Goal: Information Seeking & Learning: Find specific fact

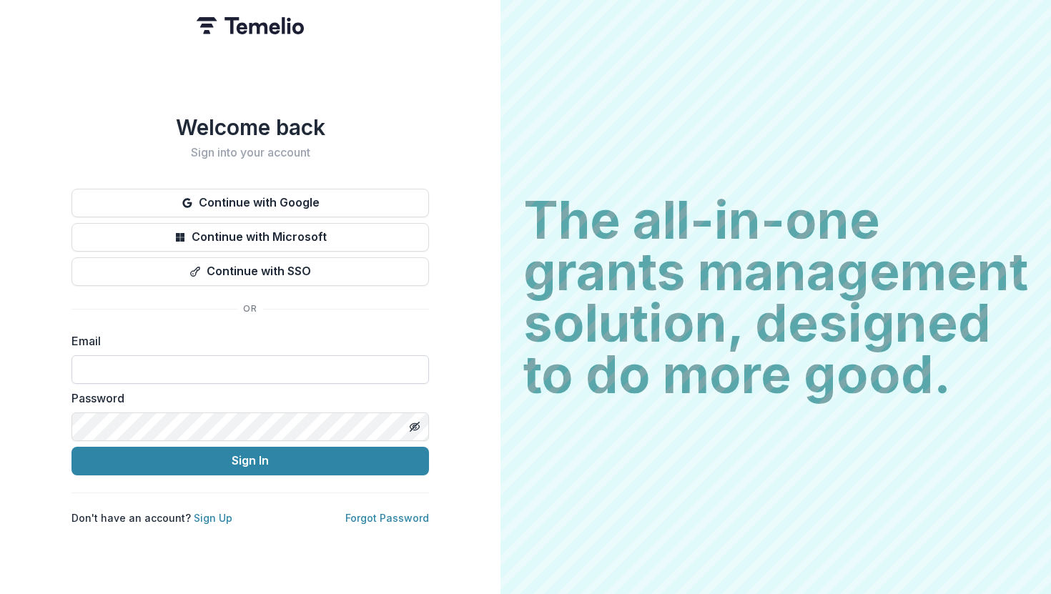
click at [154, 362] on input at bounding box center [251, 369] width 358 height 29
type input "**********"
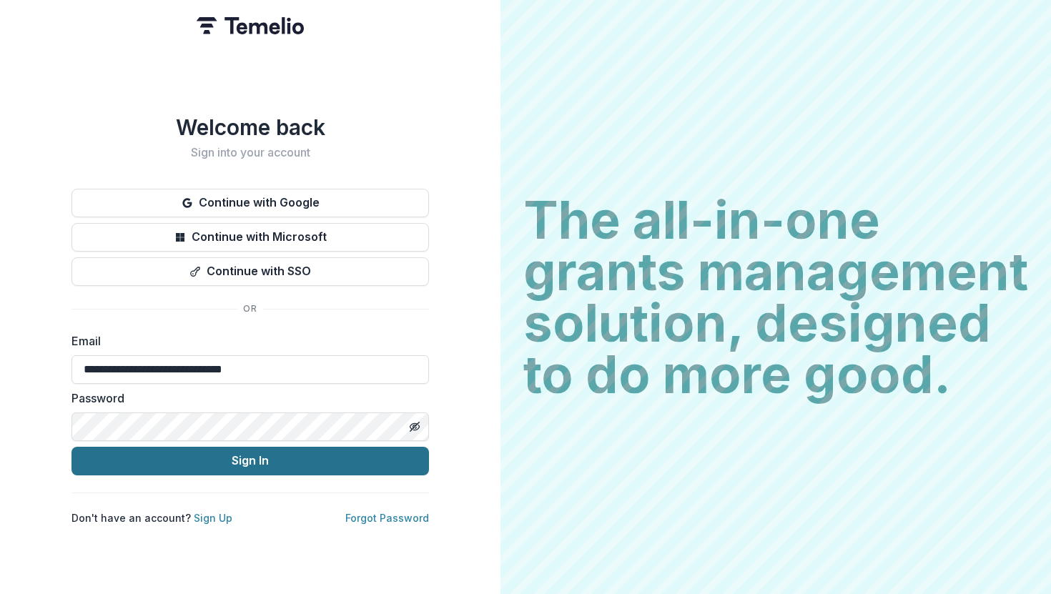
click at [153, 461] on button "Sign In" at bounding box center [251, 461] width 358 height 29
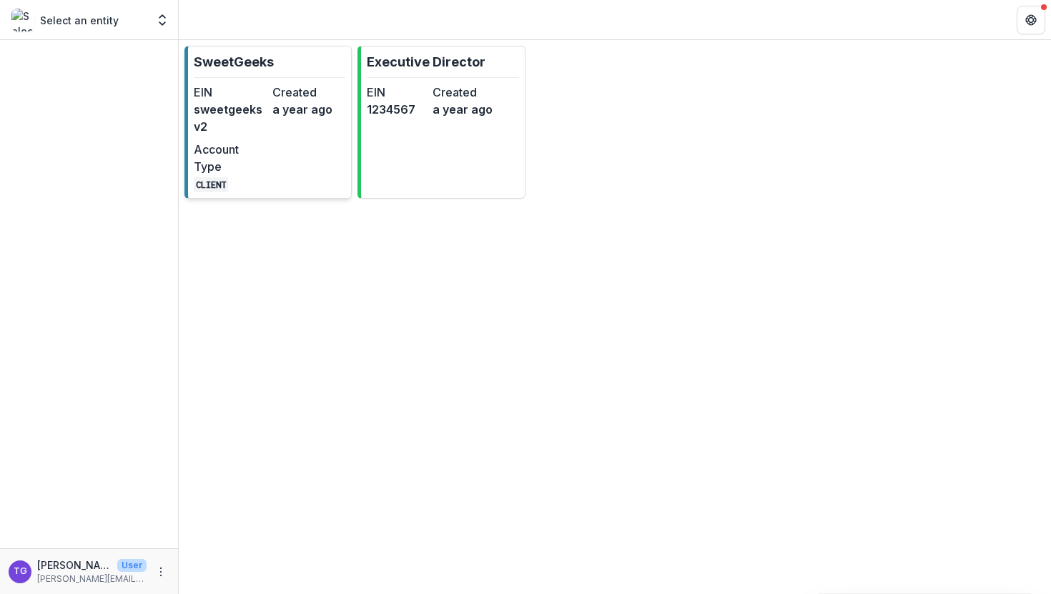
click at [314, 130] on div "Created a year ago" at bounding box center [309, 109] width 73 height 51
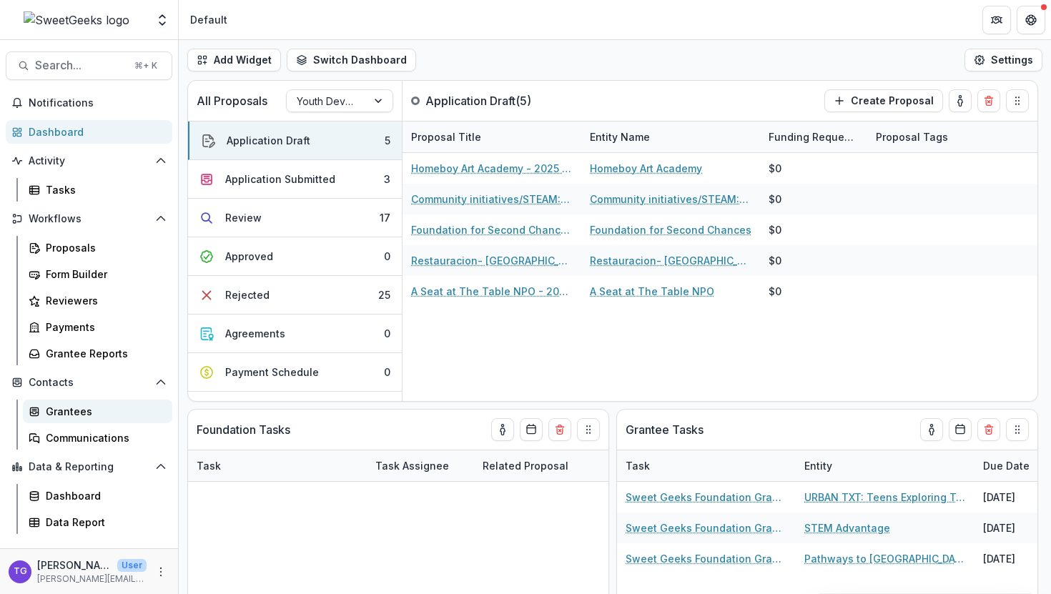
click at [78, 415] on div "Grantees" at bounding box center [103, 411] width 115 height 15
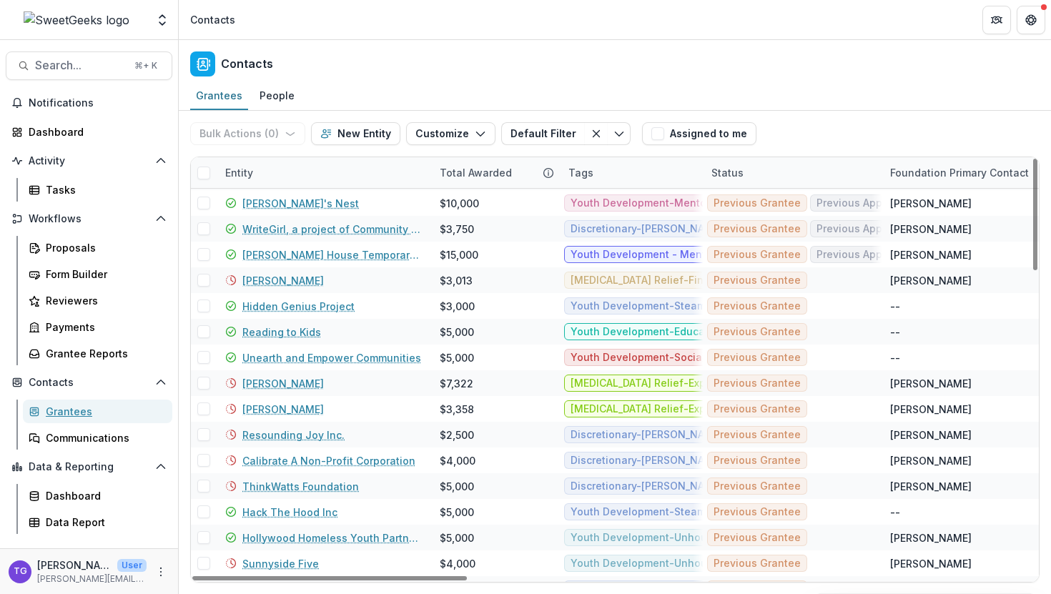
scroll to position [664, 0]
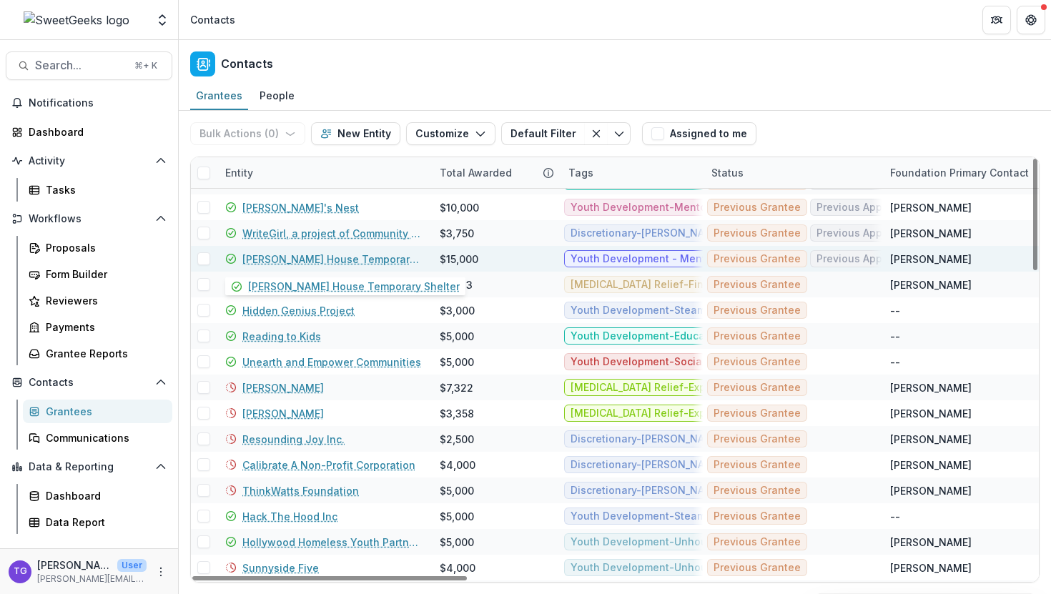
click at [325, 260] on link "[PERSON_NAME] House Temporary Shelter" at bounding box center [332, 259] width 180 height 15
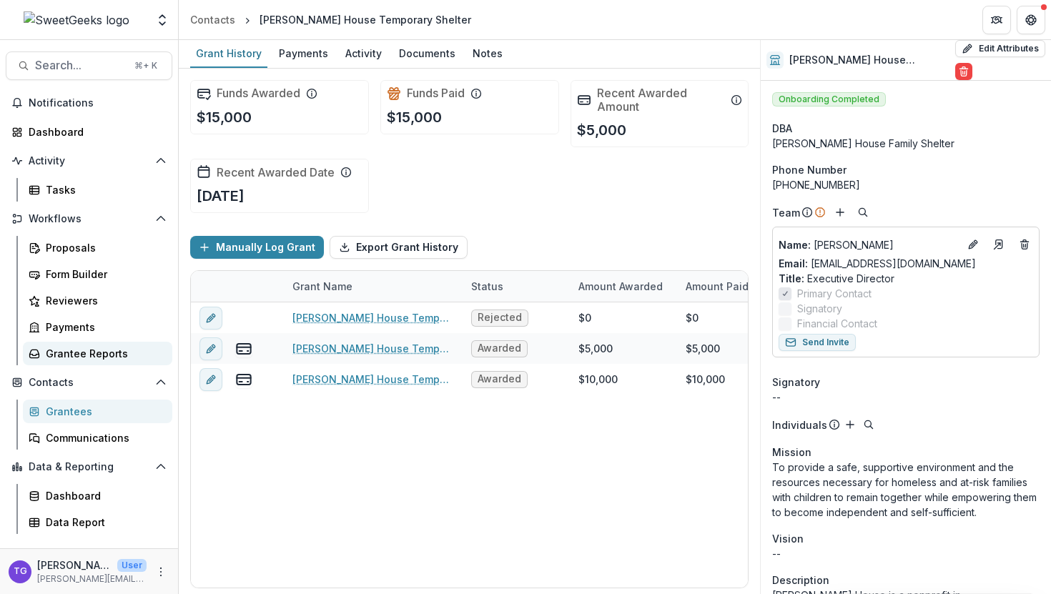
click at [86, 354] on div "Grantee Reports" at bounding box center [103, 353] width 115 height 15
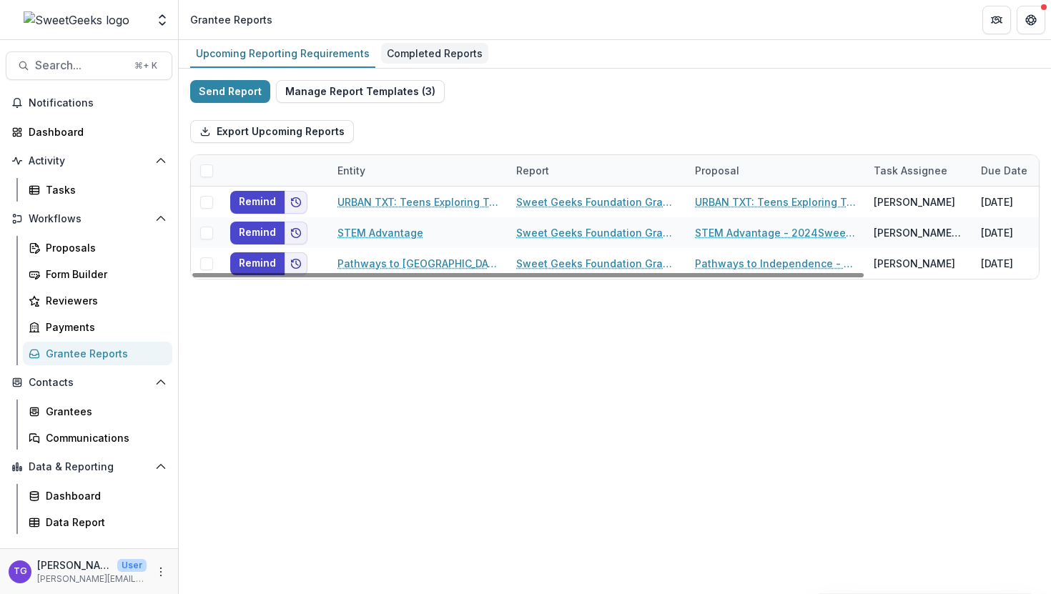
click at [408, 59] on div "Completed Reports" at bounding box center [434, 53] width 107 height 21
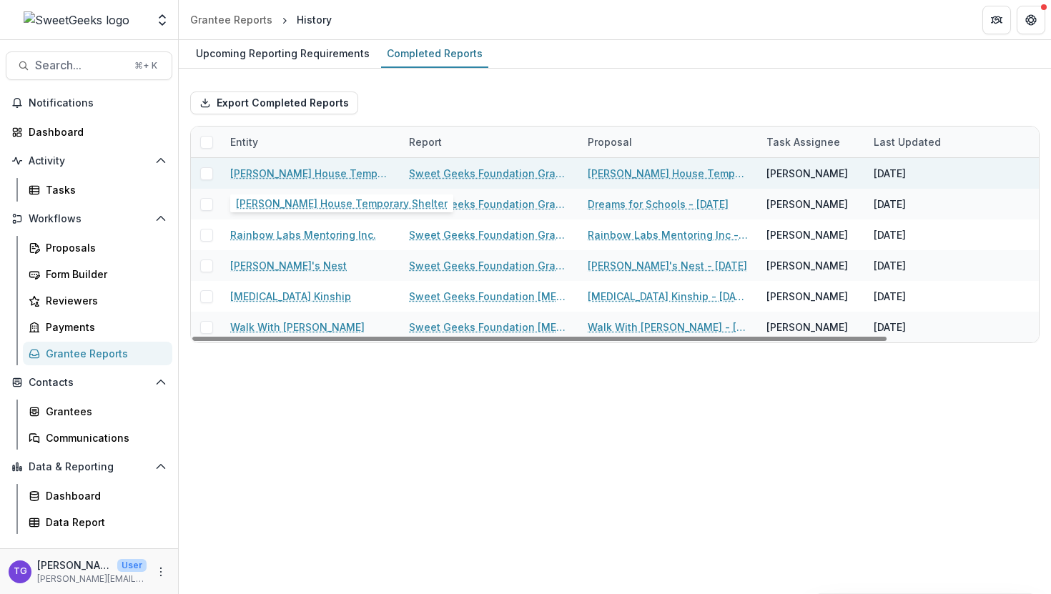
click at [339, 170] on link "[PERSON_NAME] House Temporary Shelter" at bounding box center [311, 173] width 162 height 15
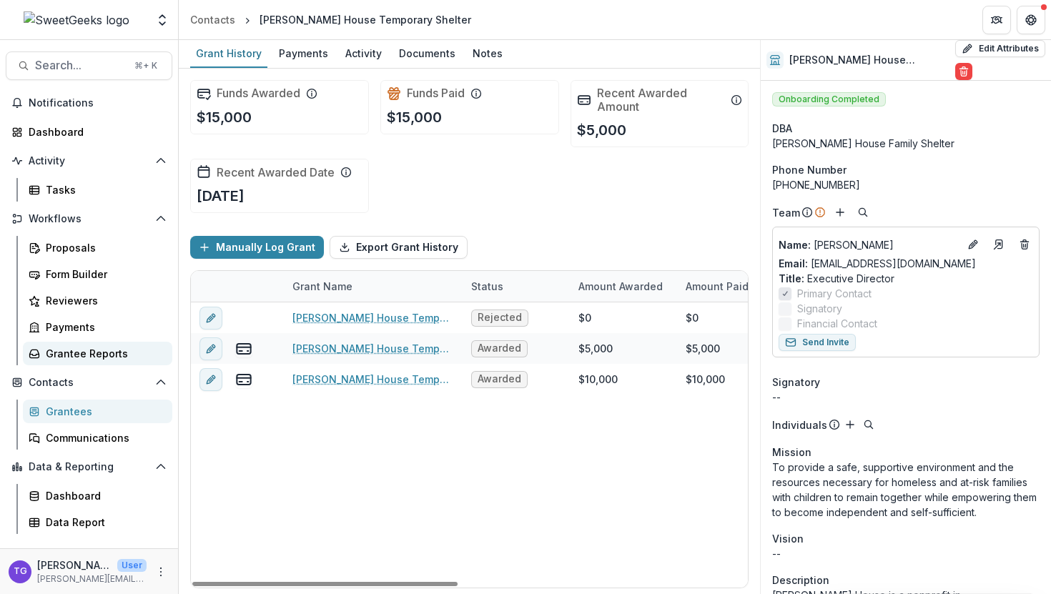
click at [89, 356] on div "Grantee Reports" at bounding box center [103, 353] width 115 height 15
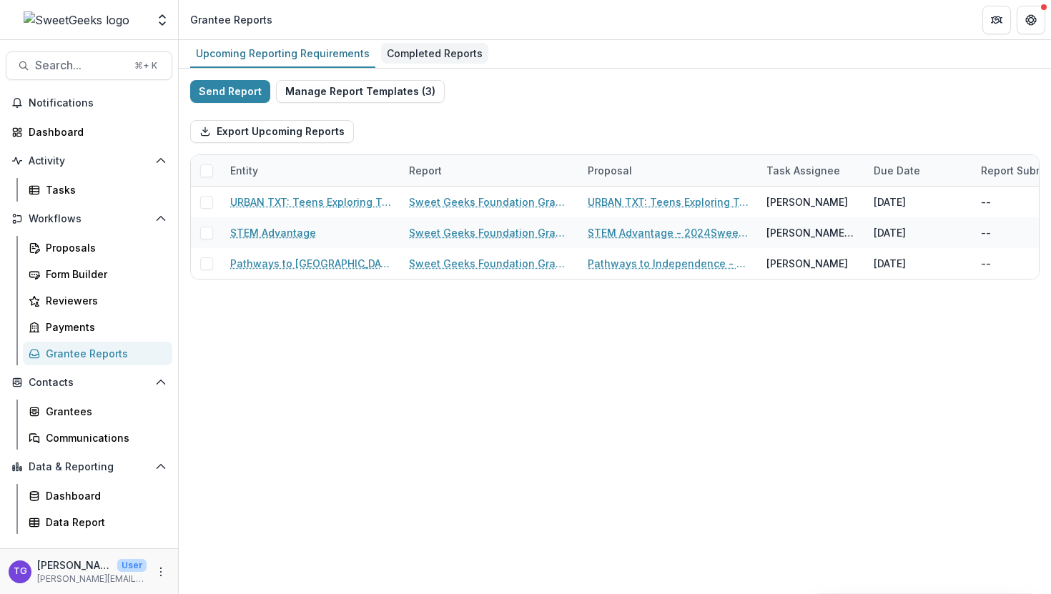
click at [424, 47] on div "Completed Reports" at bounding box center [434, 53] width 107 height 21
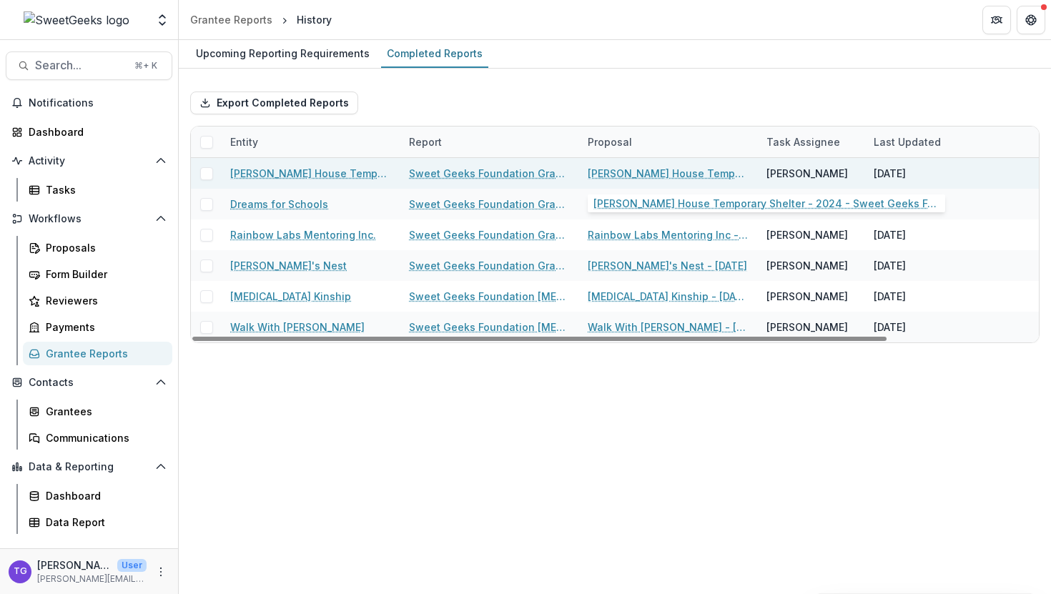
click at [673, 175] on link "[PERSON_NAME] House Temporary Shelter - 2024 - Sweet Geeks Foundation Letter of…" at bounding box center [669, 173] width 162 height 15
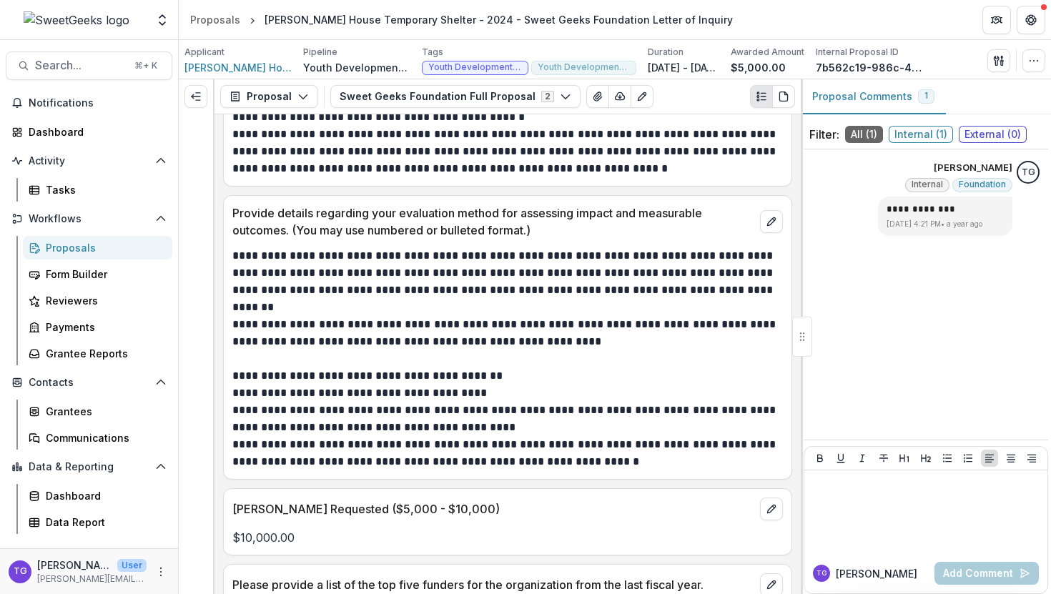
scroll to position [469, 0]
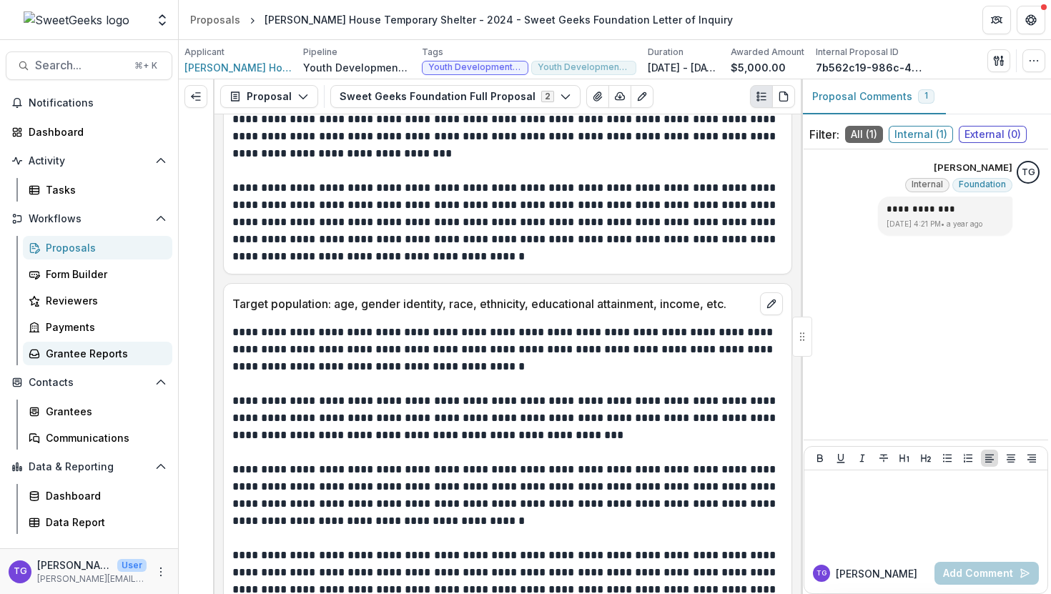
click at [69, 355] on div "Grantee Reports" at bounding box center [103, 353] width 115 height 15
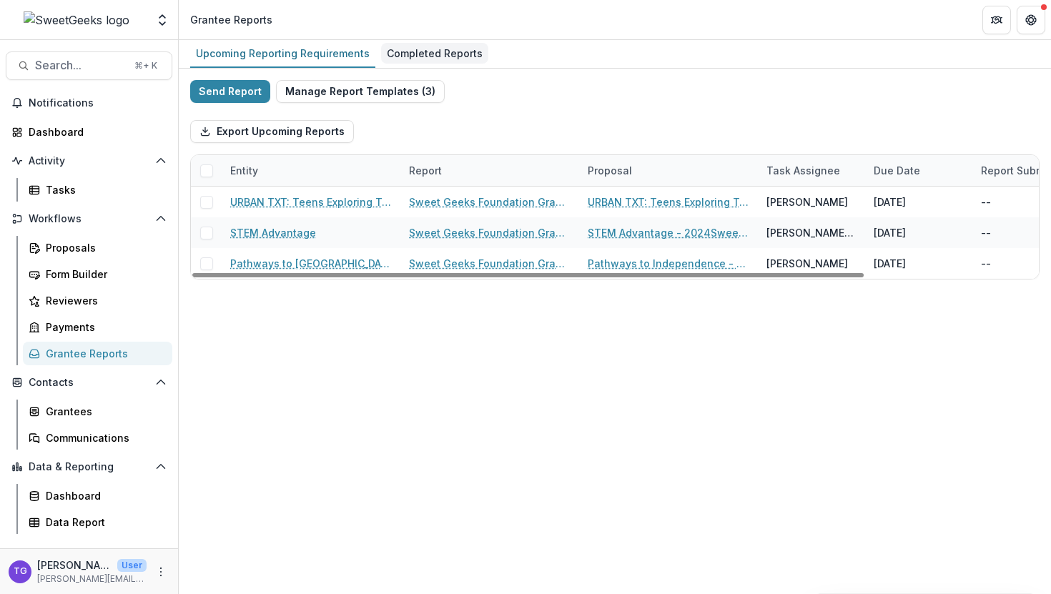
click at [458, 57] on div "Completed Reports" at bounding box center [434, 53] width 107 height 21
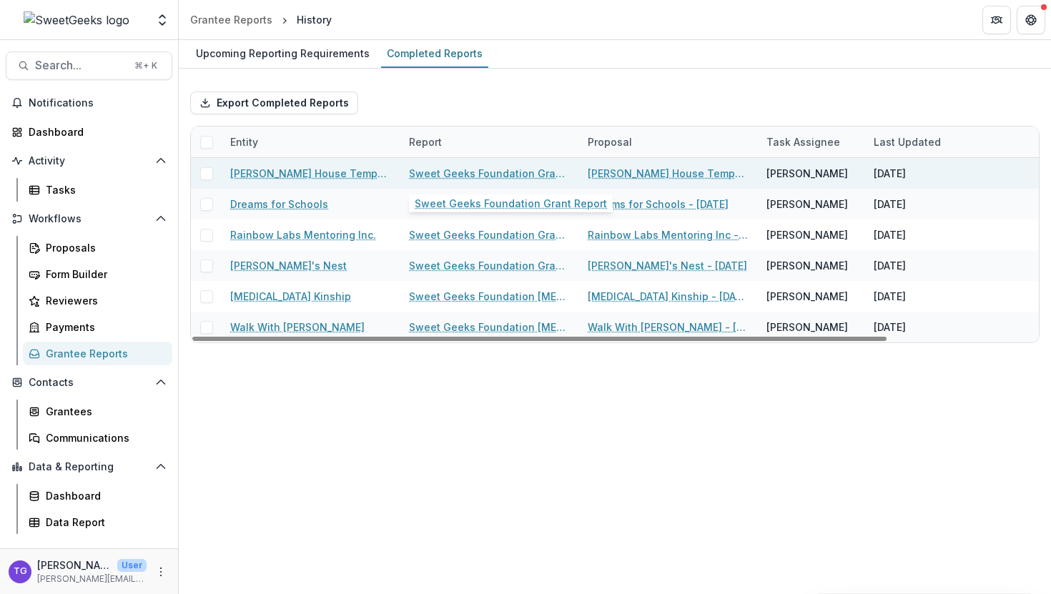
click at [459, 170] on link "Sweet Geeks Foundation Grant Report" at bounding box center [490, 173] width 162 height 15
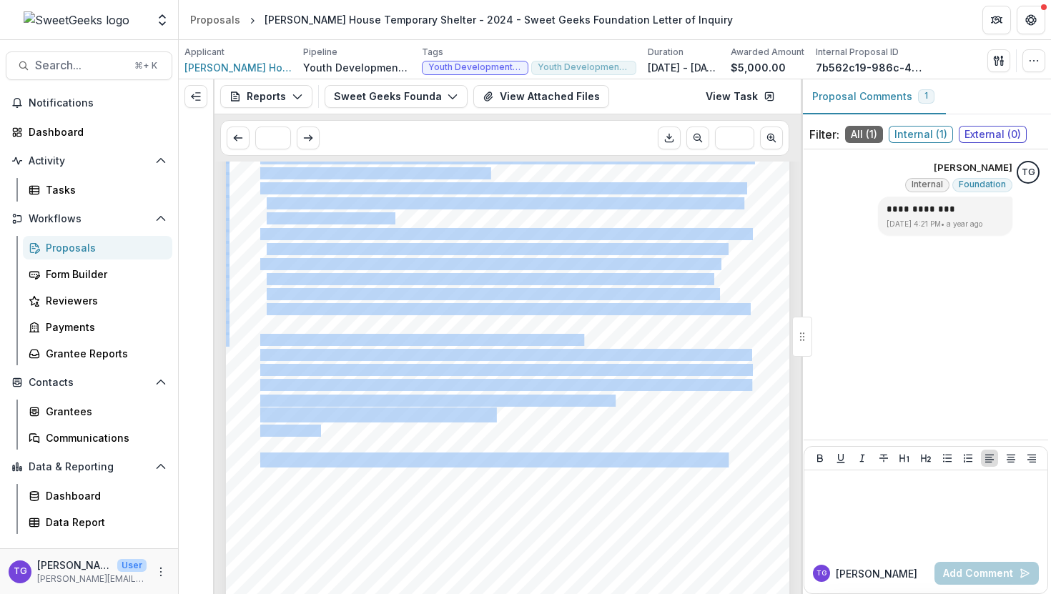
scroll to position [1694, 0]
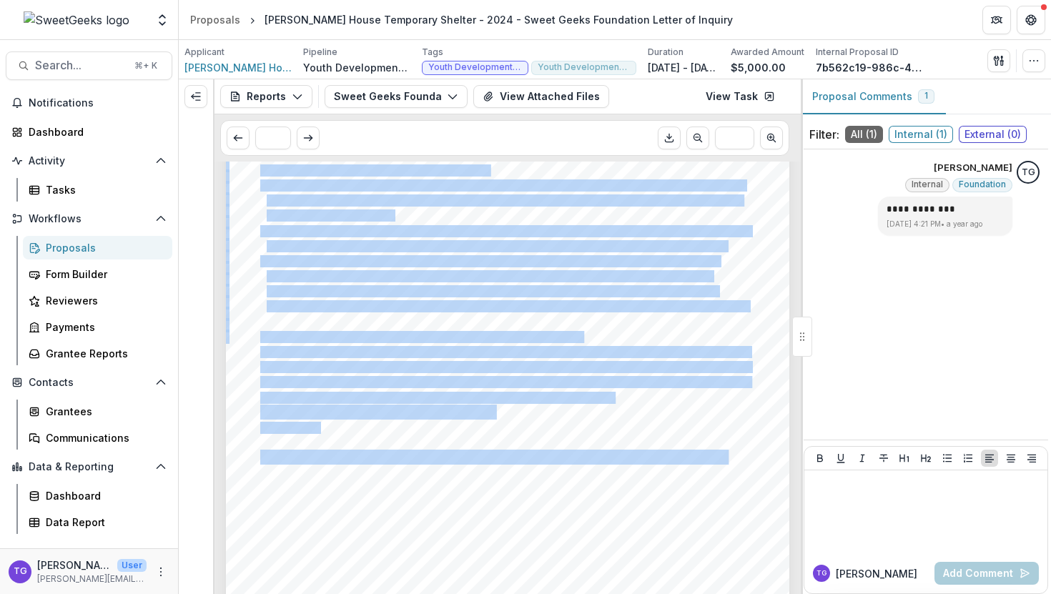
drag, startPoint x: 519, startPoint y: 174, endPoint x: 614, endPoint y: 396, distance: 242.2
copy div "ransform the lives of 63 unduplicated families through our Transitional Shelter…"
click at [82, 410] on div "Grantees" at bounding box center [103, 411] width 115 height 15
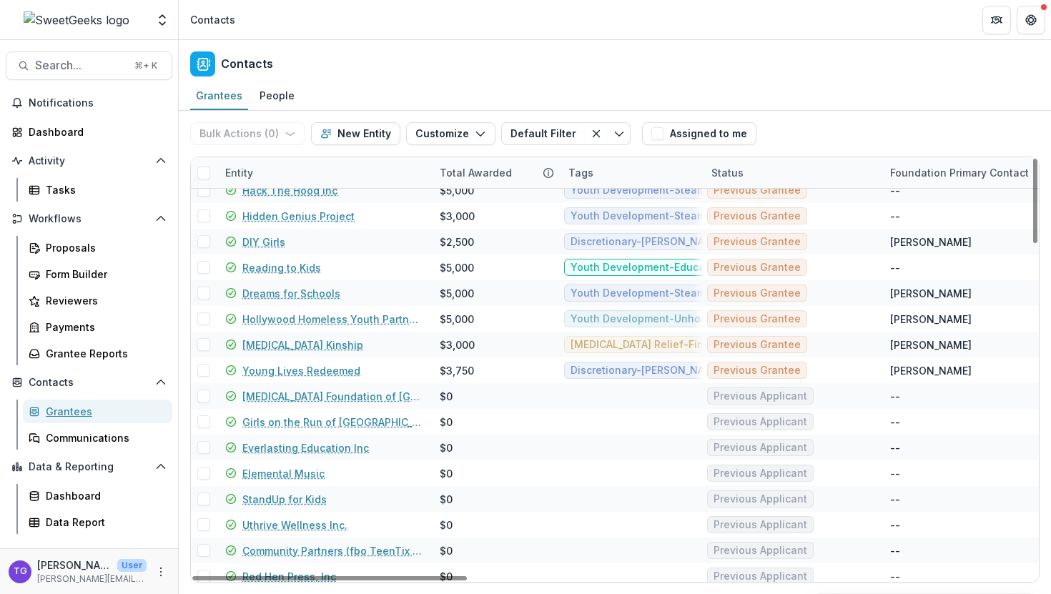
scroll to position [1222, 0]
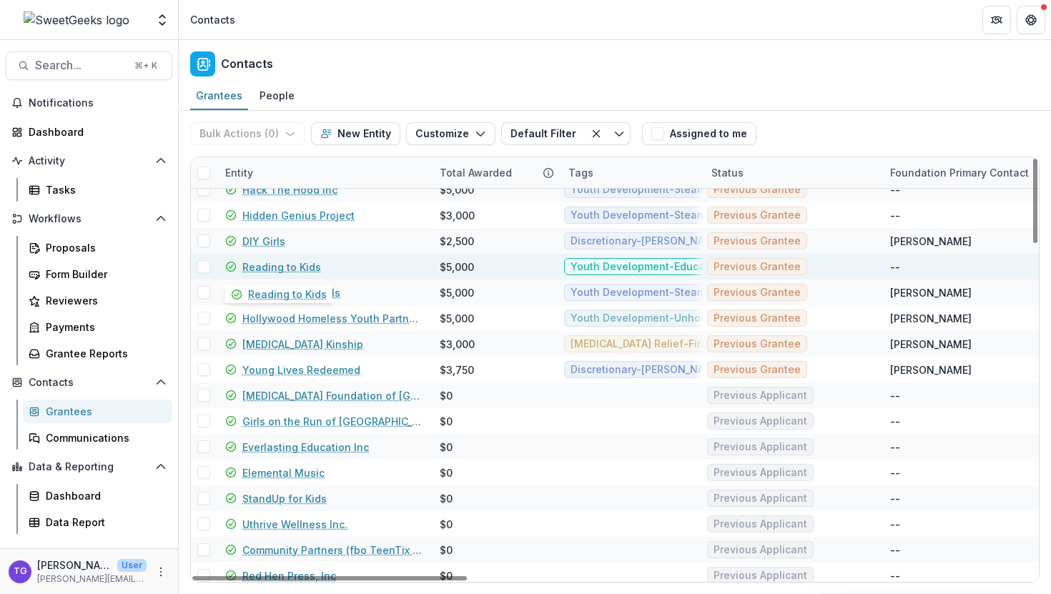
click at [311, 267] on link "Reading to Kids" at bounding box center [281, 267] width 79 height 15
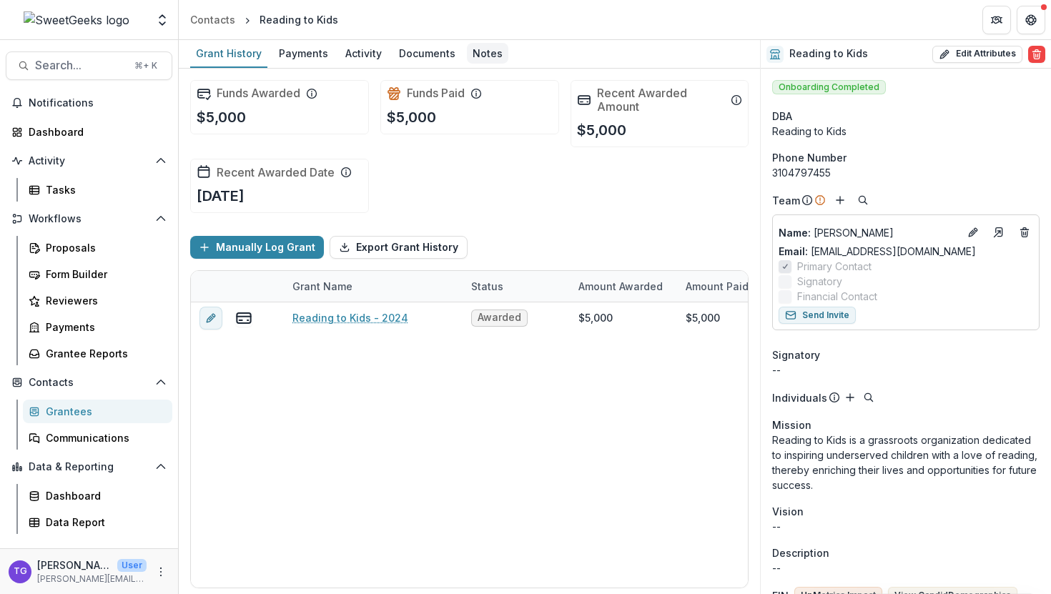
click at [478, 56] on div "Notes" at bounding box center [487, 53] width 41 height 21
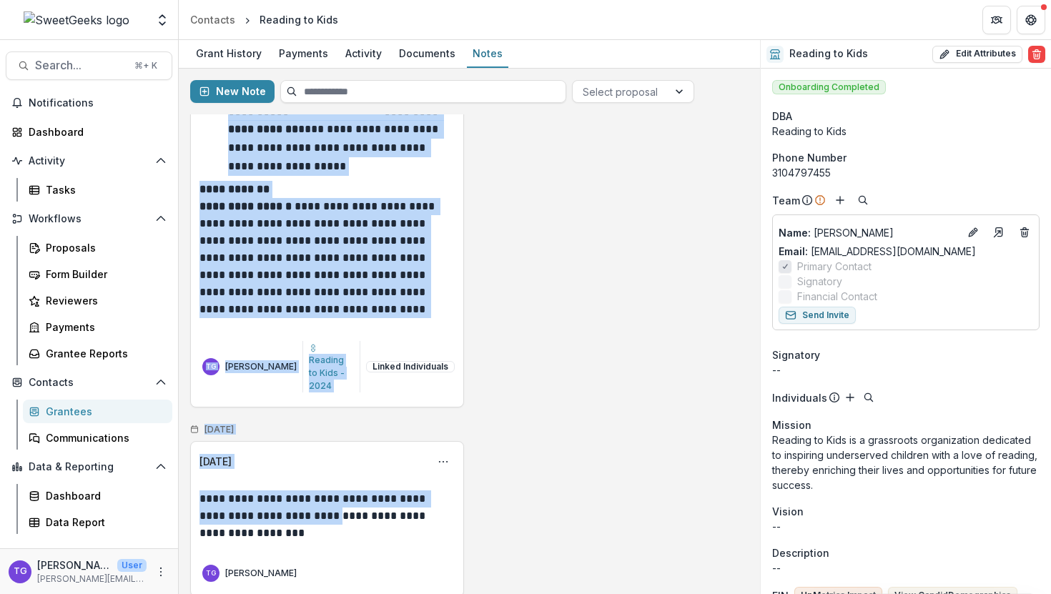
scroll to position [663, 0]
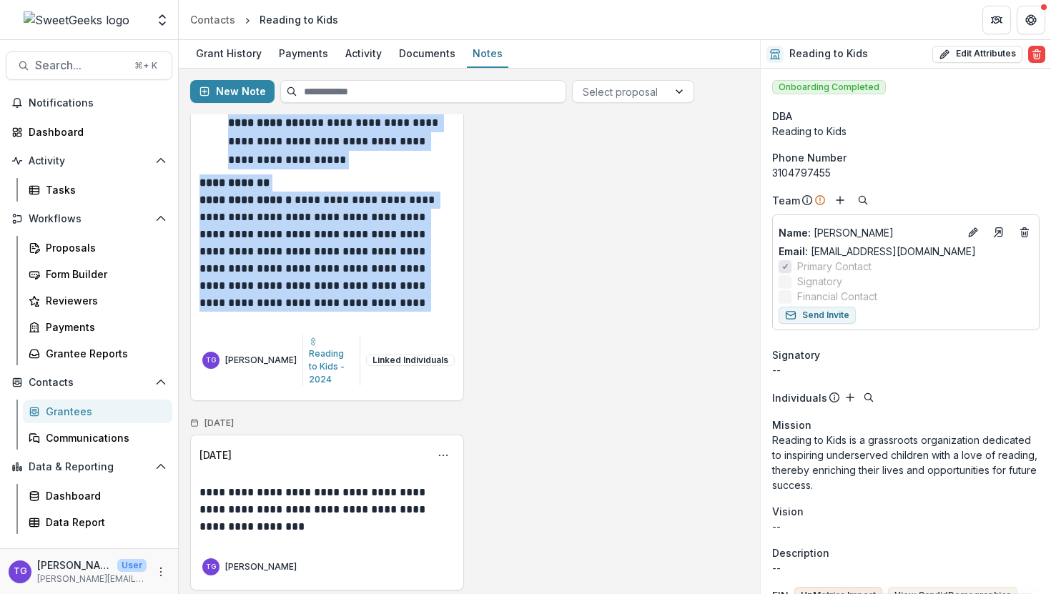
drag, startPoint x: 202, startPoint y: 208, endPoint x: 416, endPoint y: 318, distance: 241.2
copy div "**********"
click at [210, 22] on div "Contacts" at bounding box center [212, 19] width 45 height 15
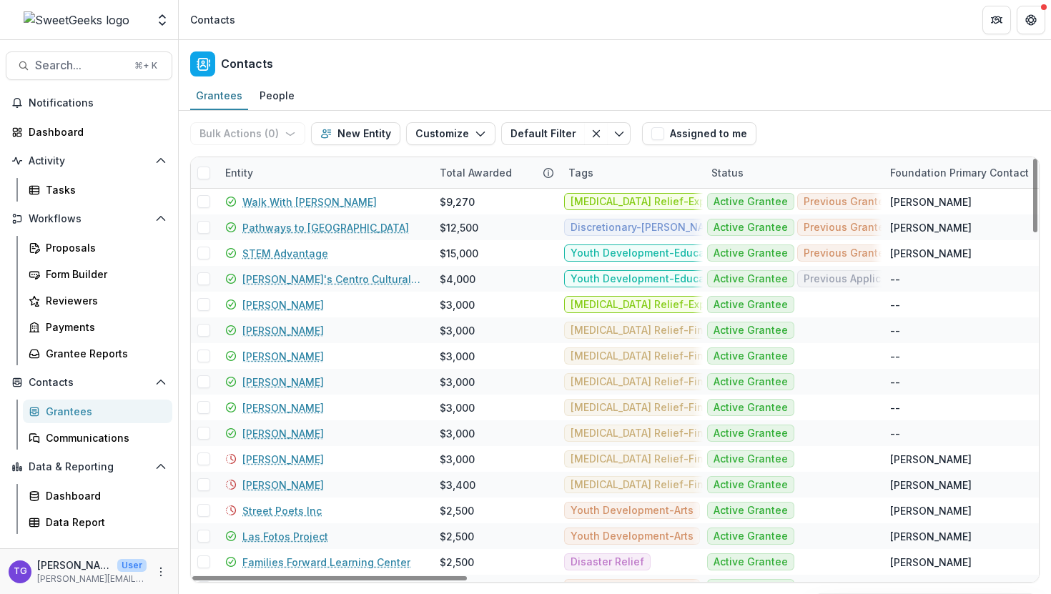
click at [286, 175] on div "Entity" at bounding box center [324, 172] width 215 height 31
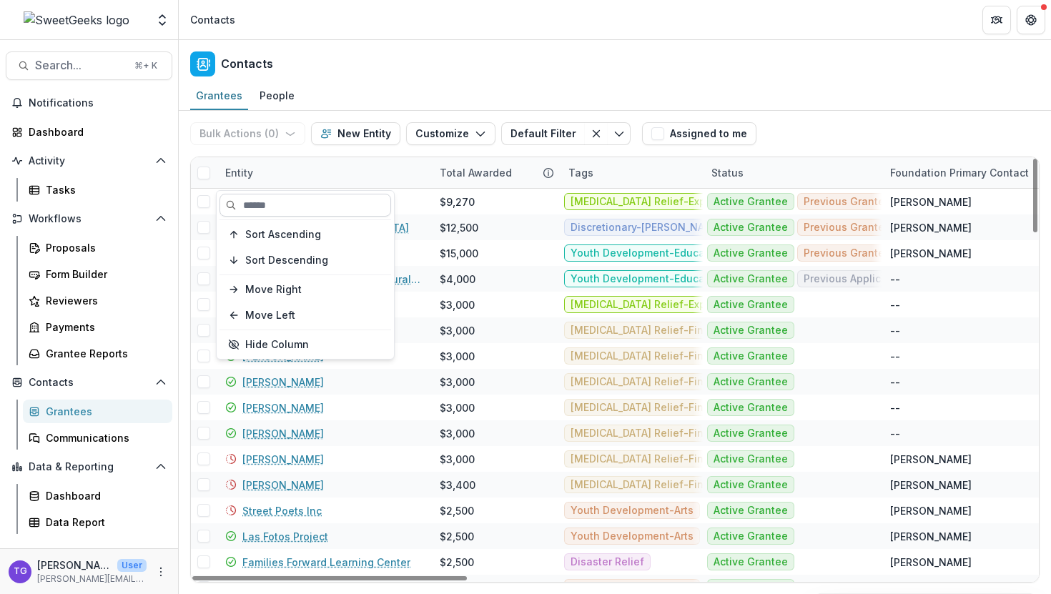
click at [282, 202] on input at bounding box center [306, 205] width 172 height 23
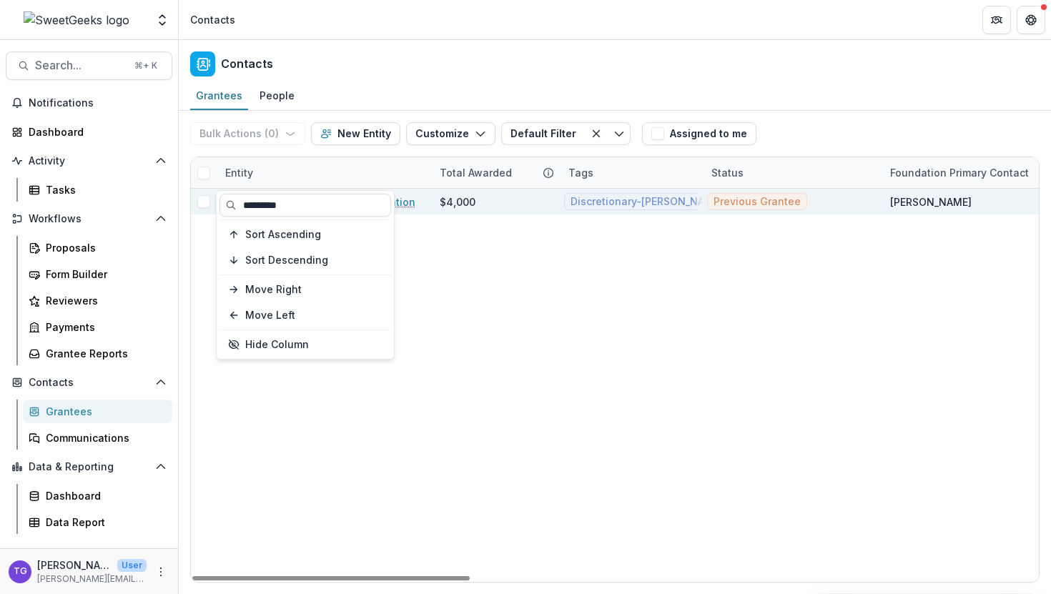
type input "*********"
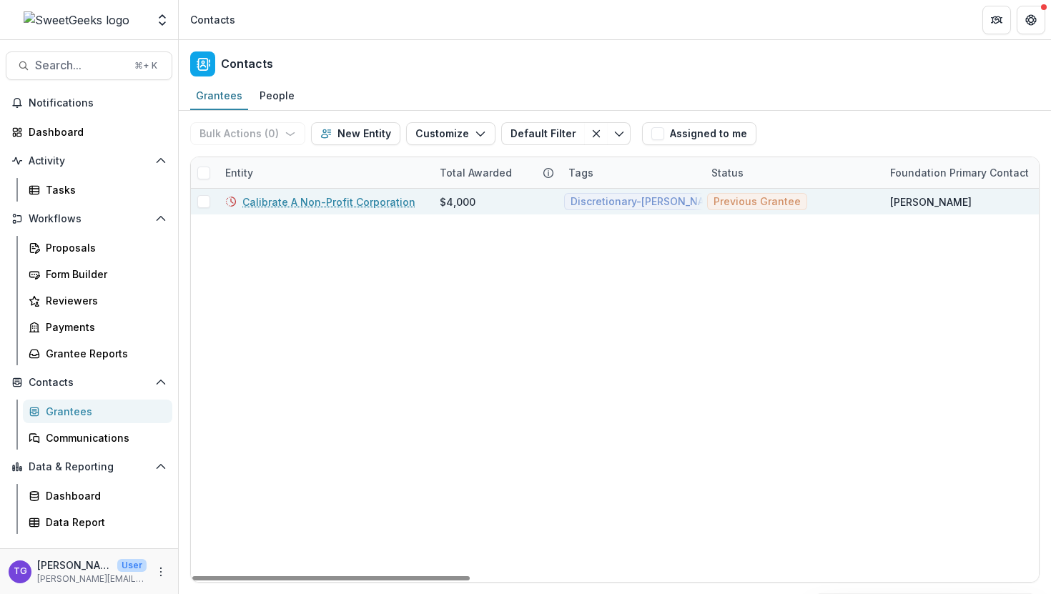
click at [427, 199] on div "Calibrate A Non-Profit Corporation" at bounding box center [324, 202] width 215 height 26
click at [335, 200] on link "Calibrate A Non-Profit Corporation" at bounding box center [328, 202] width 173 height 15
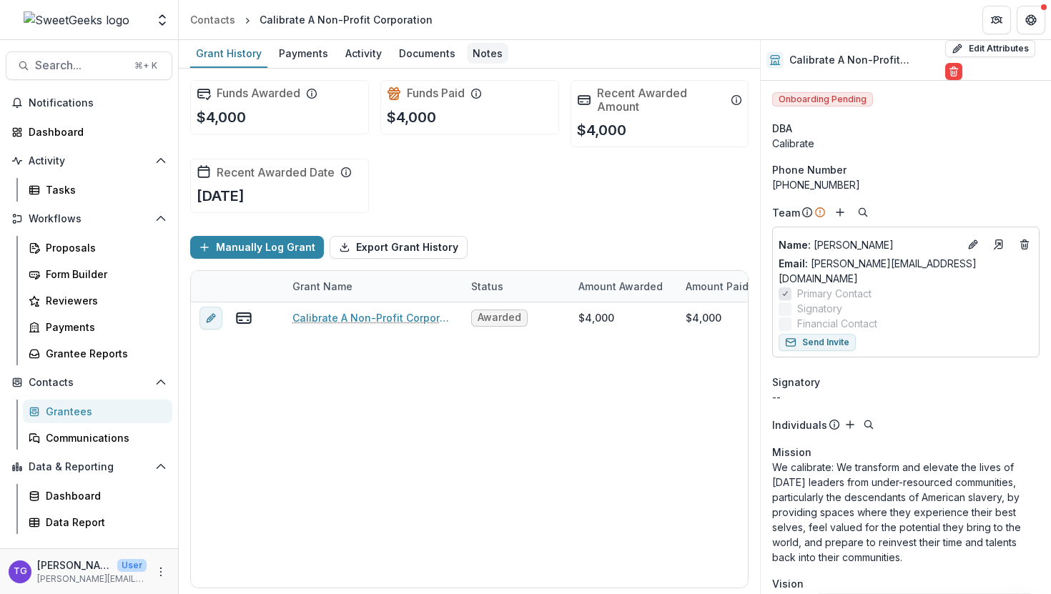
click at [484, 52] on div "Notes" at bounding box center [487, 53] width 41 height 21
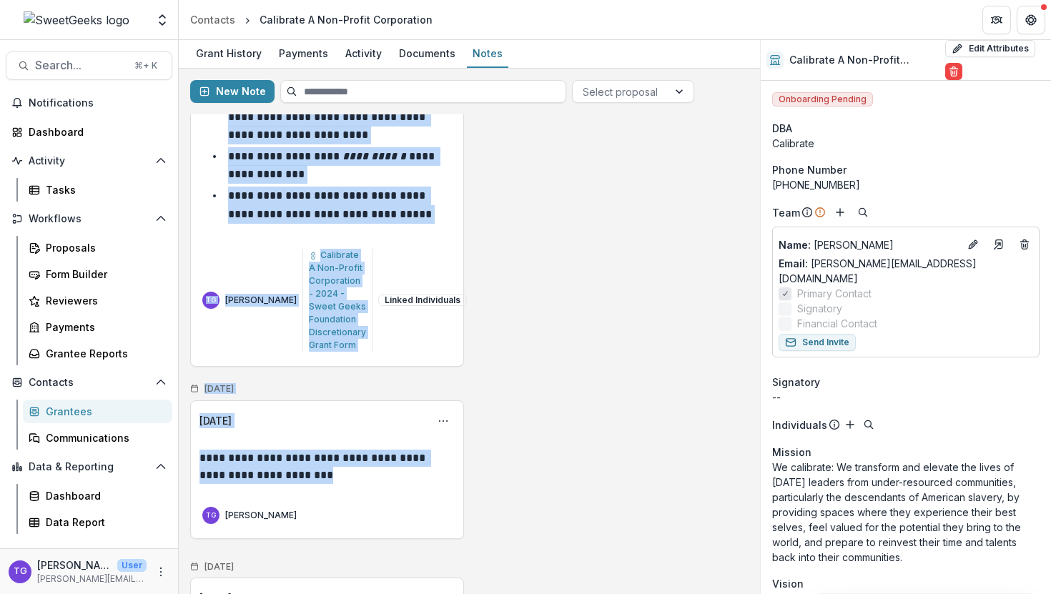
scroll to position [828, 0]
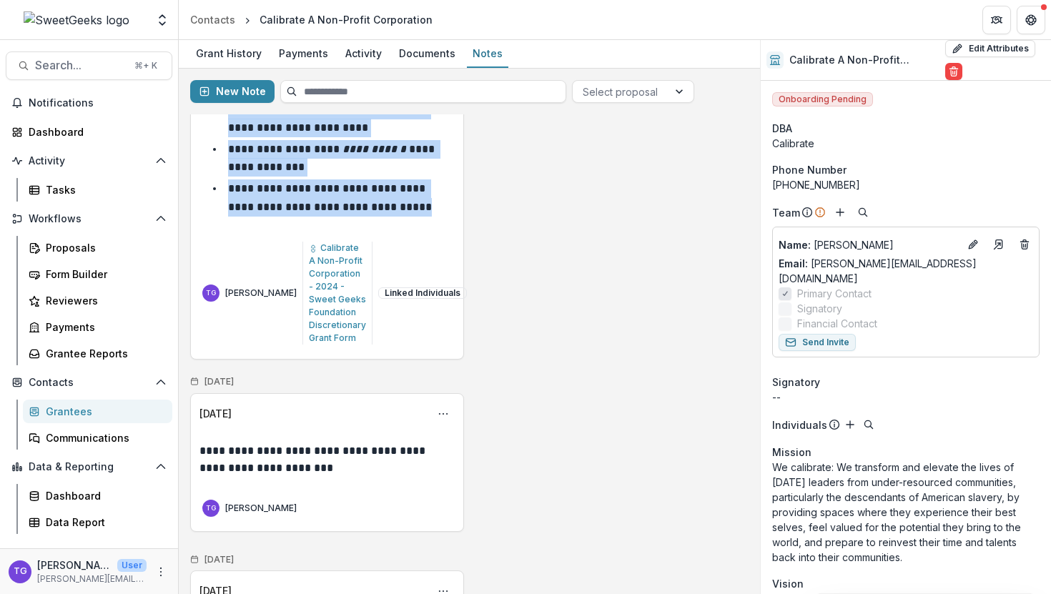
drag, startPoint x: 198, startPoint y: 192, endPoint x: 434, endPoint y: 202, distance: 236.3
copy div "**********"
click at [217, 23] on div "Contacts" at bounding box center [212, 19] width 45 height 15
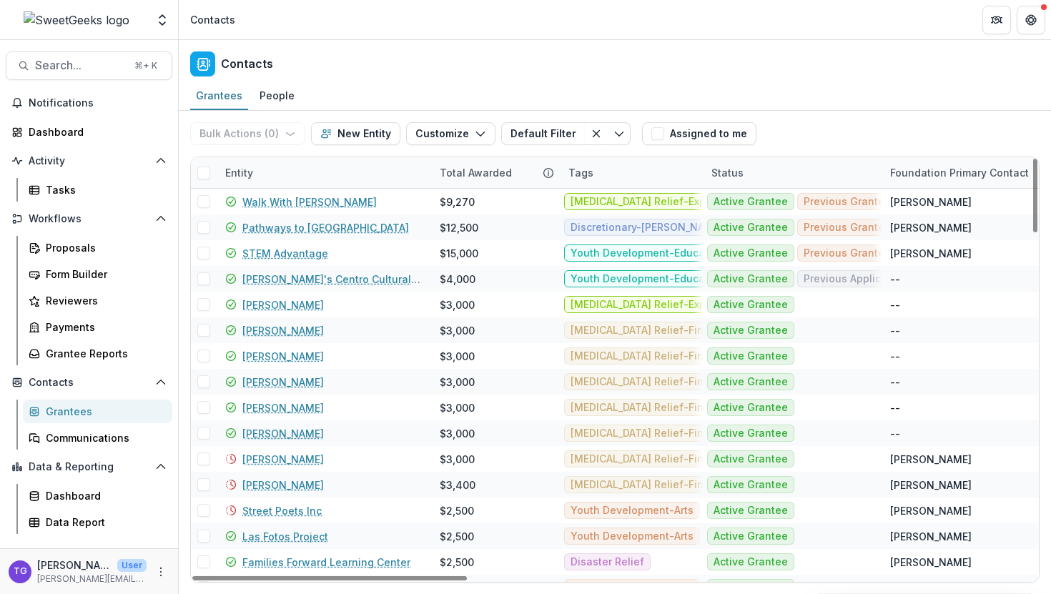
click at [266, 178] on div "Entity" at bounding box center [324, 172] width 215 height 31
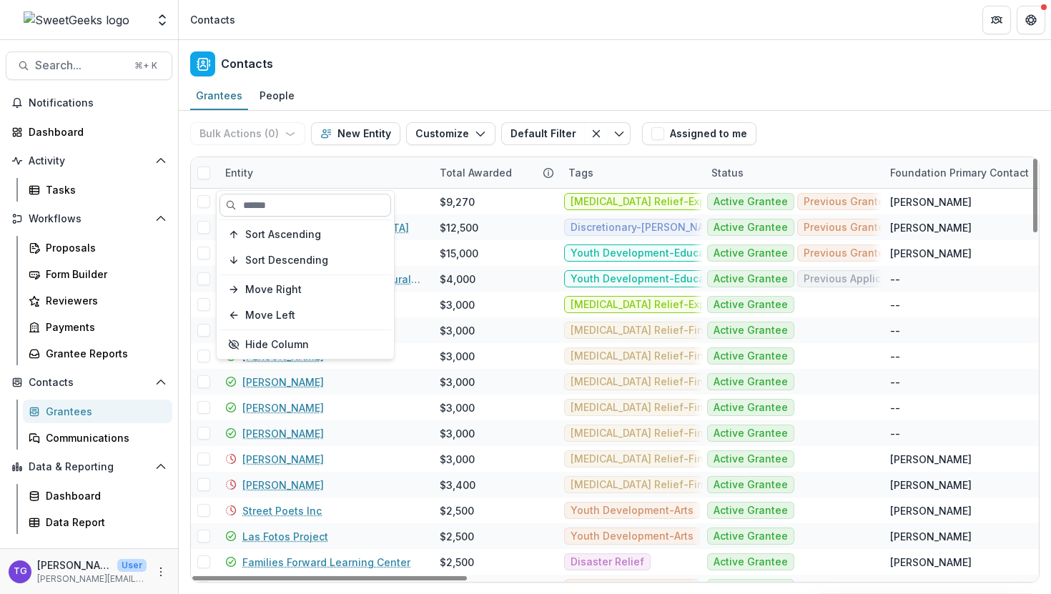
click at [263, 205] on input at bounding box center [306, 205] width 172 height 23
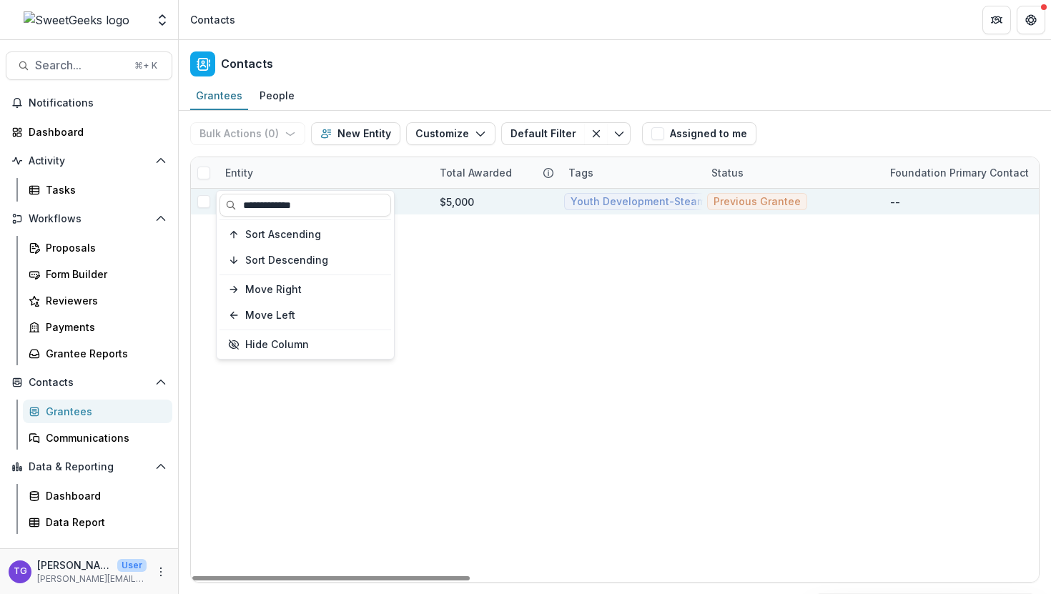
type input "**********"
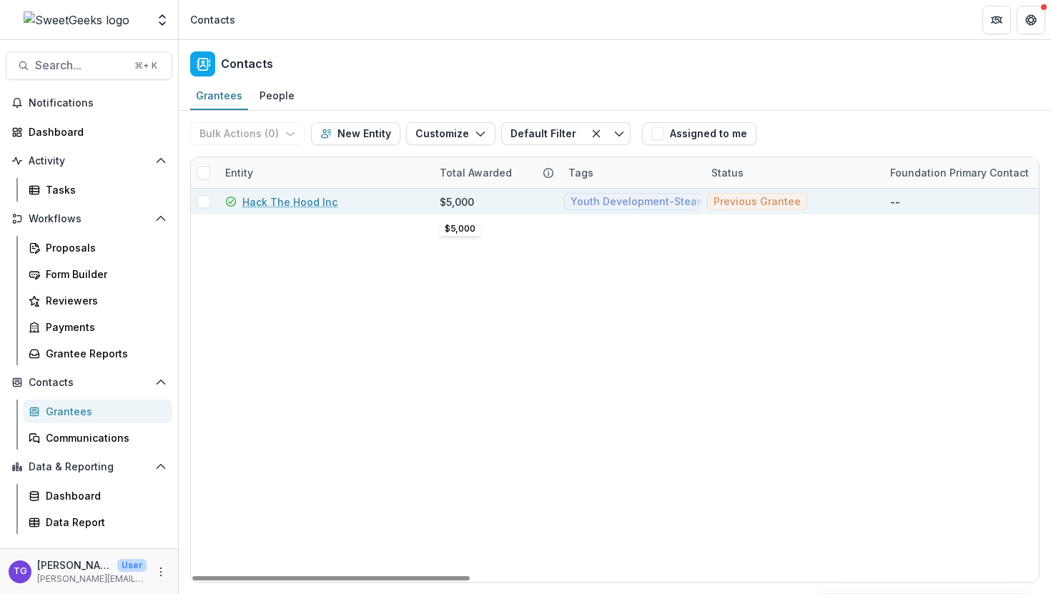
click at [453, 193] on div "$5,000" at bounding box center [496, 202] width 112 height 26
click at [317, 199] on link "Hack The Hood Inc" at bounding box center [289, 202] width 95 height 15
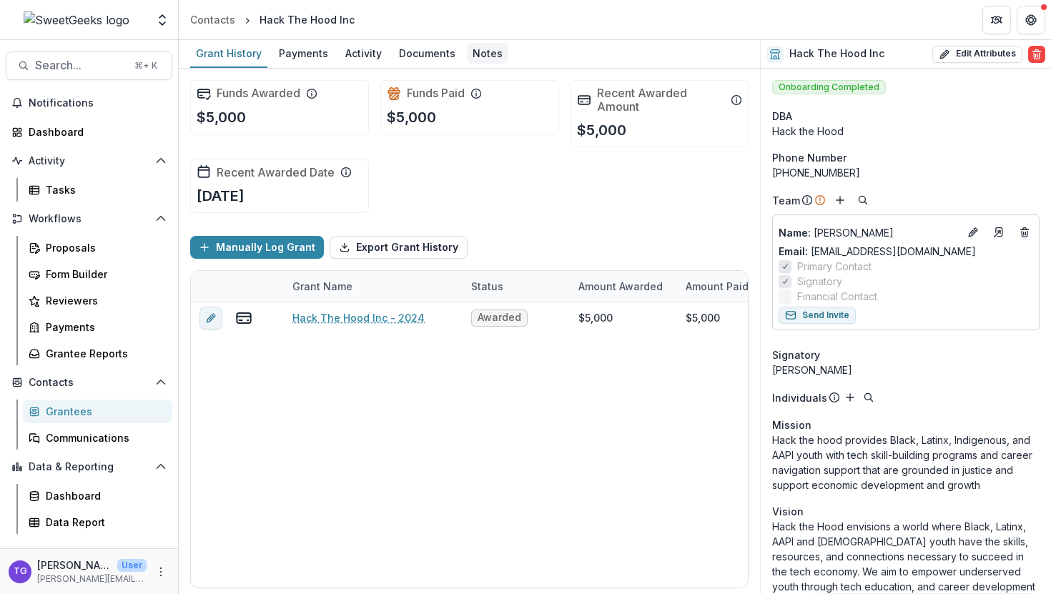
click at [489, 54] on div "Notes" at bounding box center [487, 53] width 41 height 21
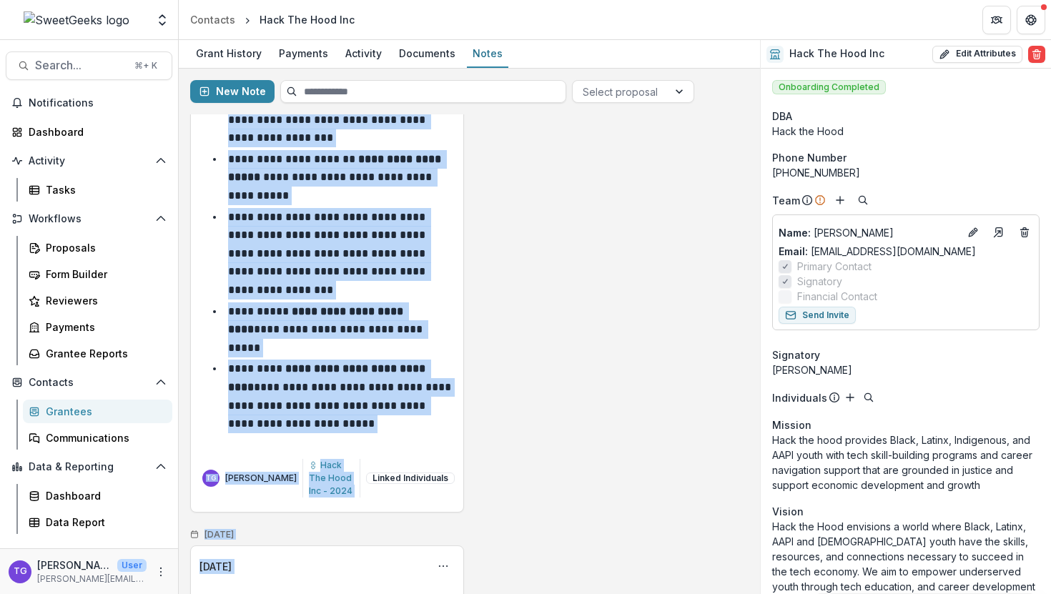
scroll to position [565, 0]
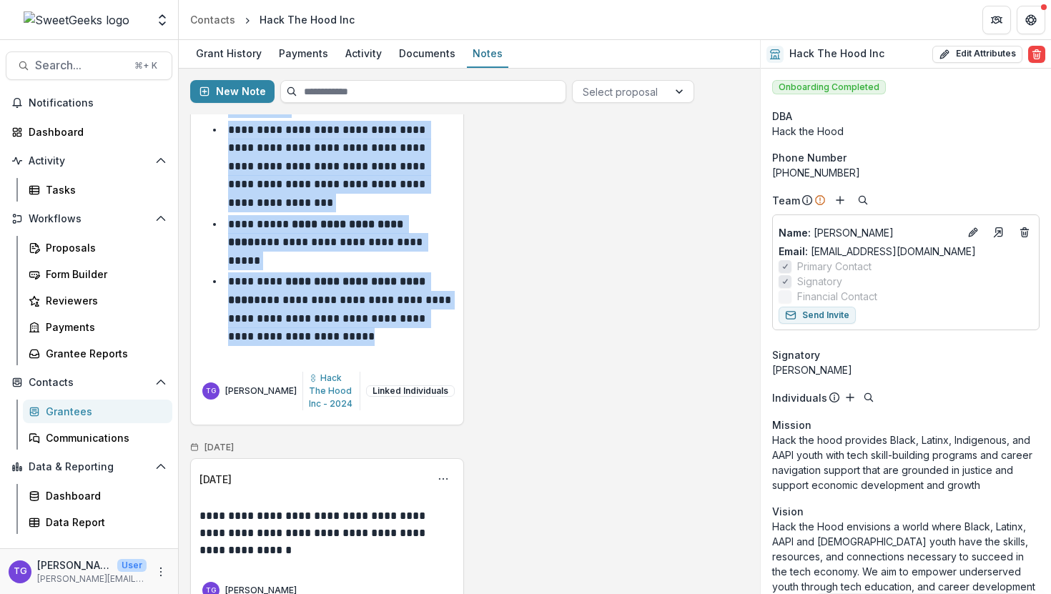
drag, startPoint x: 228, startPoint y: 235, endPoint x: 401, endPoint y: 323, distance: 193.9
click at [401, 323] on ul "**********" at bounding box center [336, 3] width 238 height 685
copy ul "**********"
click at [202, 21] on div "Contacts" at bounding box center [212, 19] width 45 height 15
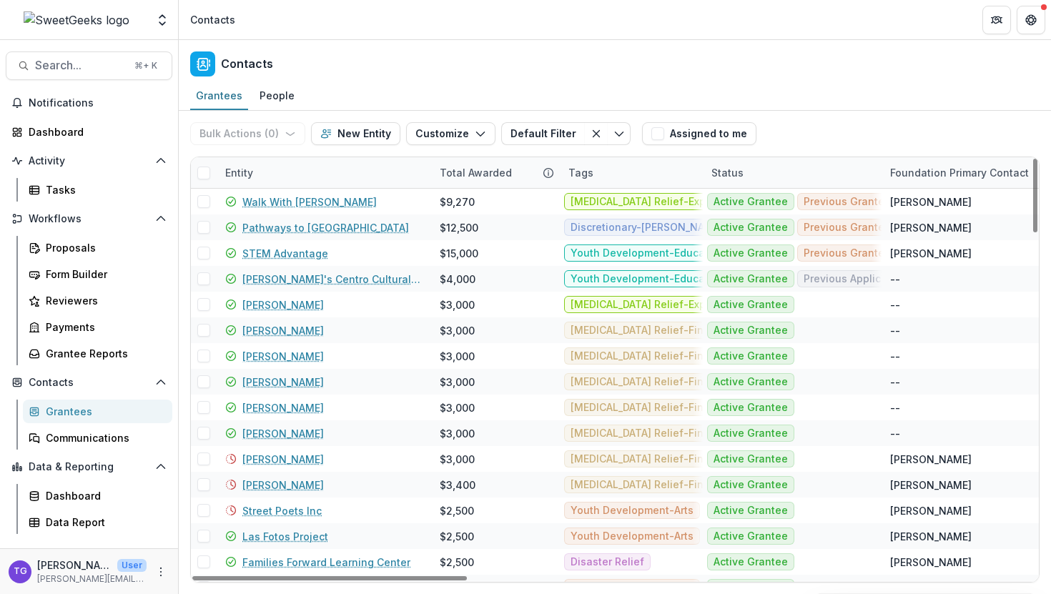
click at [257, 174] on div "Entity" at bounding box center [239, 172] width 45 height 15
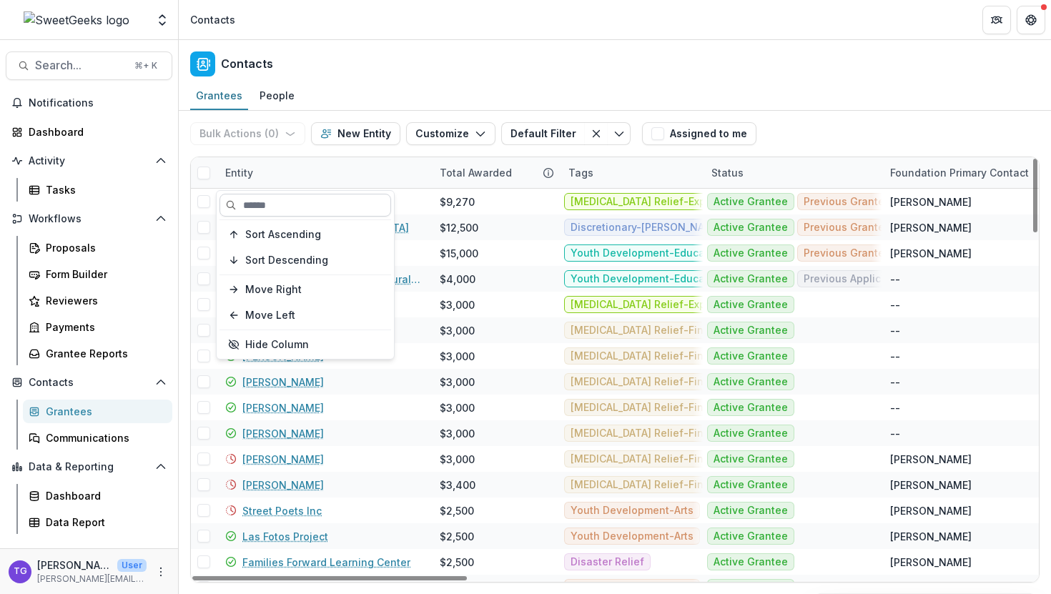
click at [257, 203] on input at bounding box center [306, 205] width 172 height 23
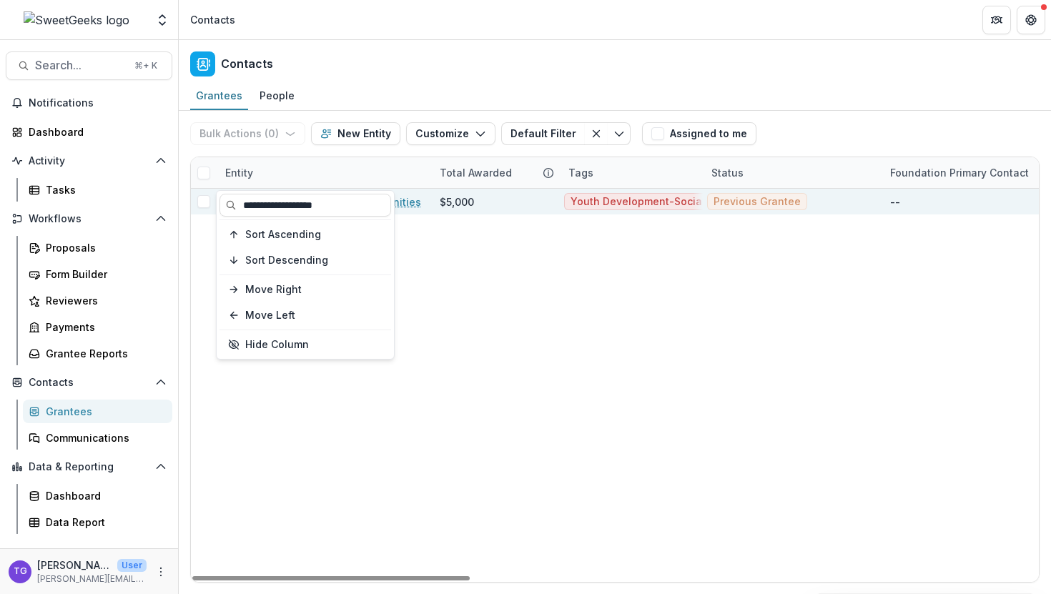
type input "**********"
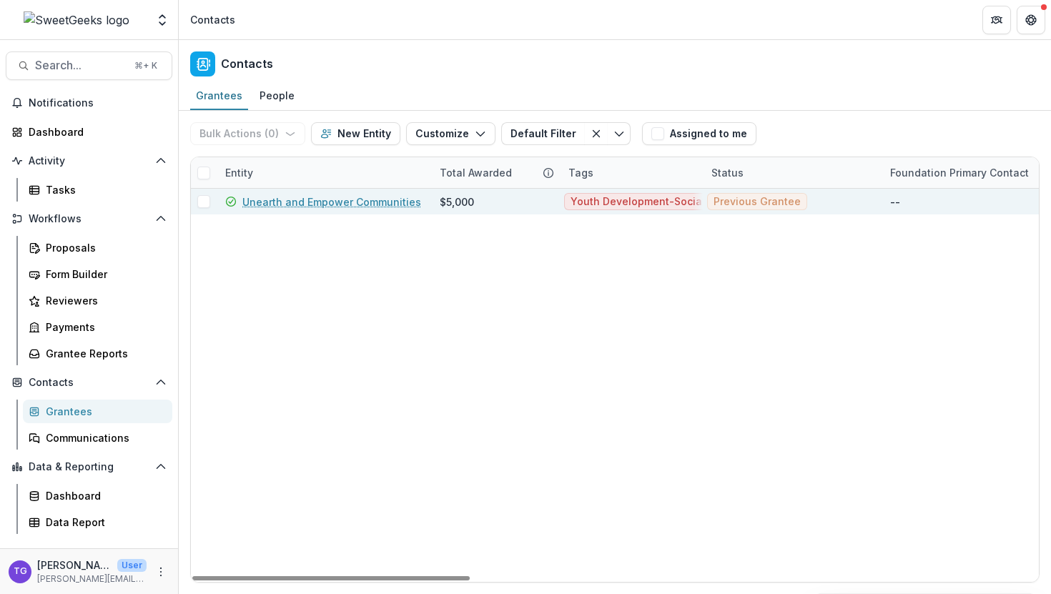
click at [448, 200] on div "$5,000" at bounding box center [457, 202] width 34 height 15
click at [366, 202] on link "Unearth and Empower Communities" at bounding box center [331, 202] width 179 height 15
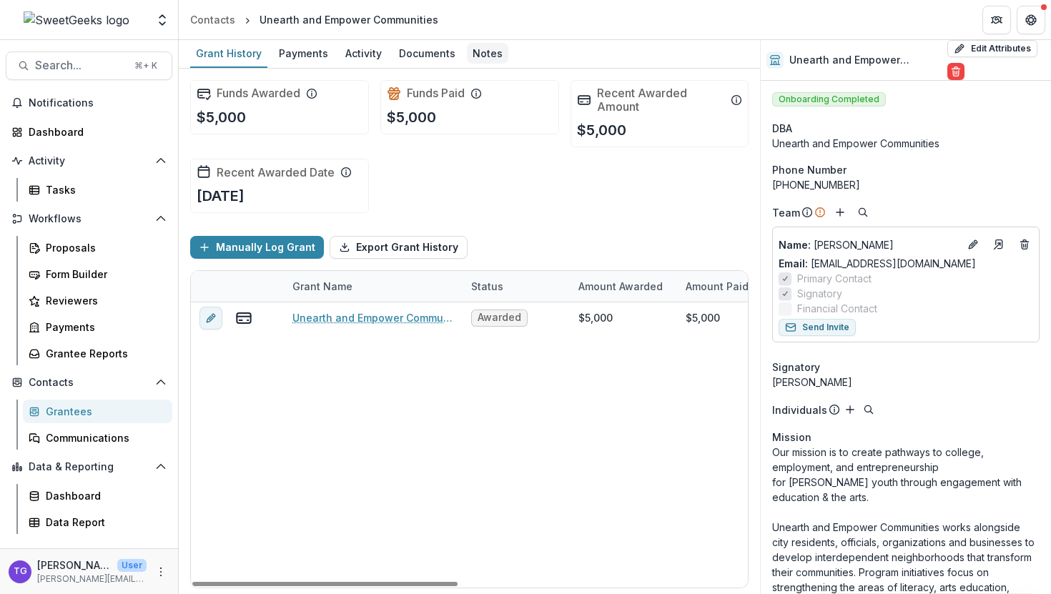
click at [477, 61] on div "Notes" at bounding box center [487, 53] width 41 height 21
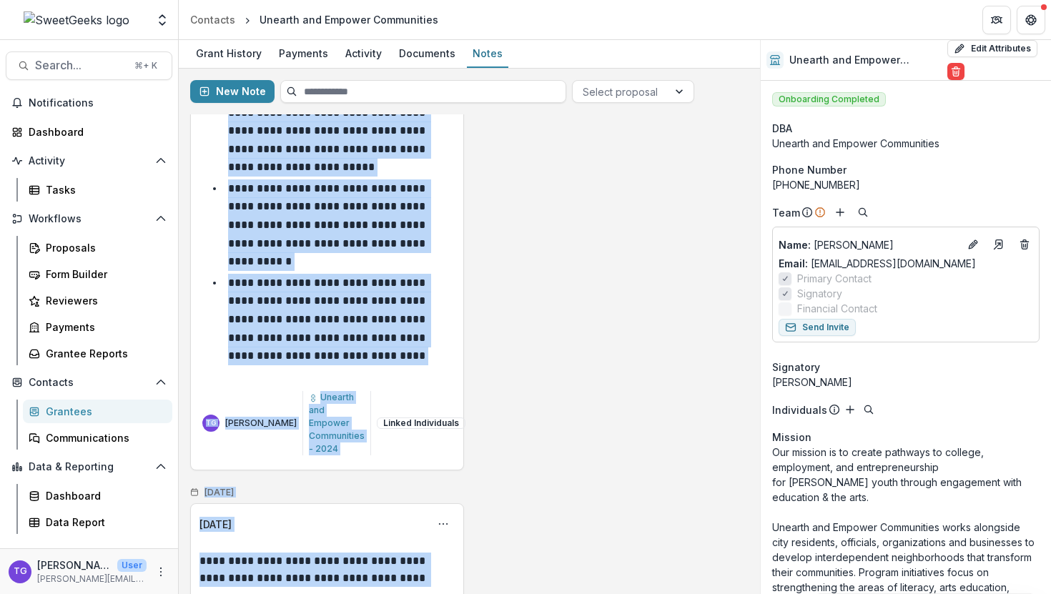
scroll to position [386, 0]
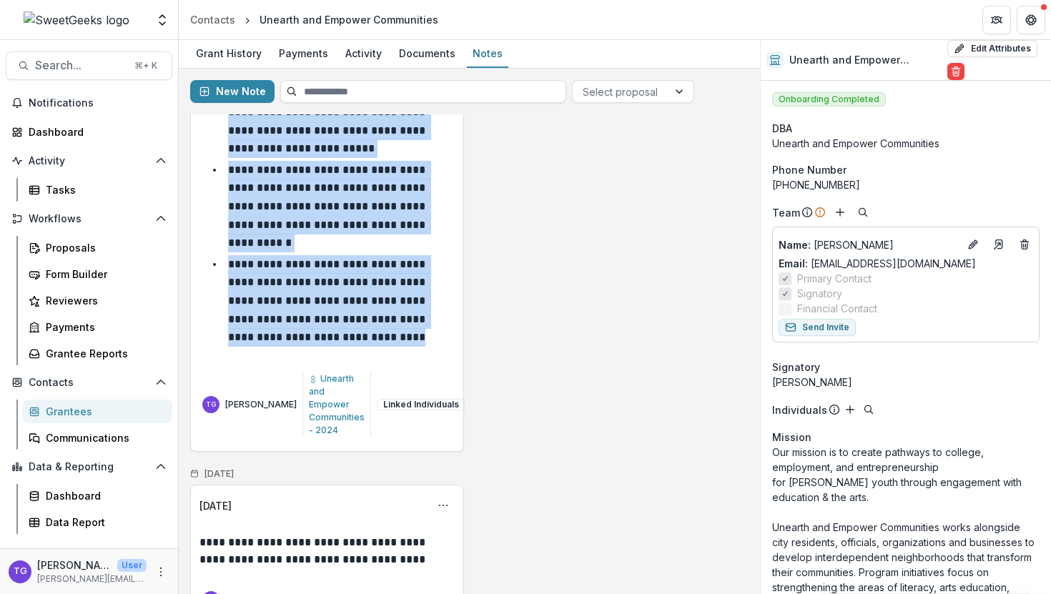
drag, startPoint x: 202, startPoint y: 193, endPoint x: 403, endPoint y: 336, distance: 247.3
click at [403, 336] on div "**********" at bounding box center [327, 74] width 255 height 550
copy div "**********"
